Goal: Check status: Check status

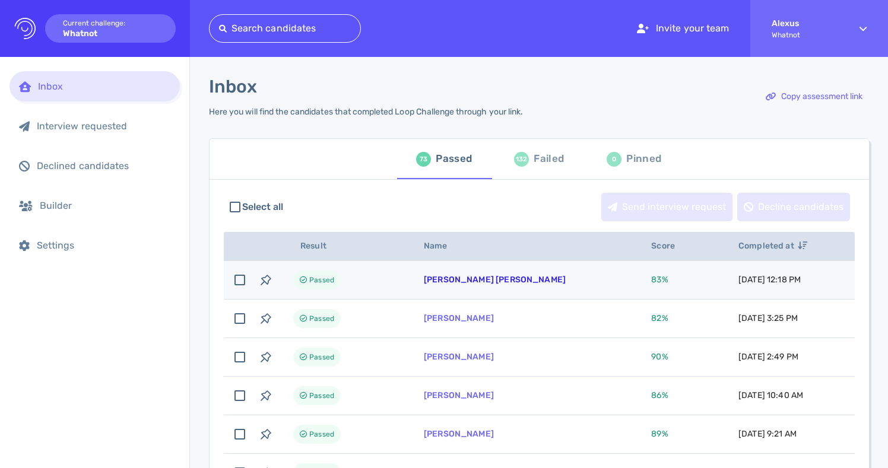
click at [480, 280] on link "[PERSON_NAME] [PERSON_NAME]" at bounding box center [495, 280] width 142 height 10
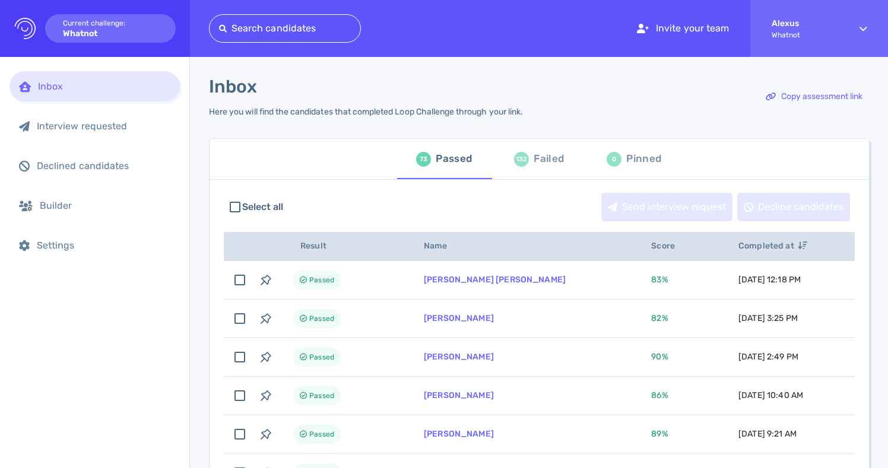
click at [516, 159] on div "132" at bounding box center [521, 159] width 15 height 15
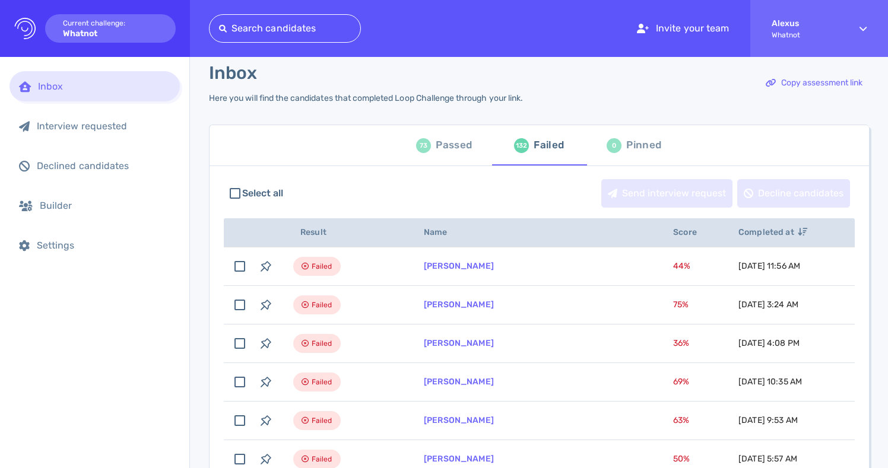
scroll to position [13, 0]
click at [444, 140] on div "Passed" at bounding box center [454, 146] width 36 height 18
